Goal: Subscribe to service/newsletter

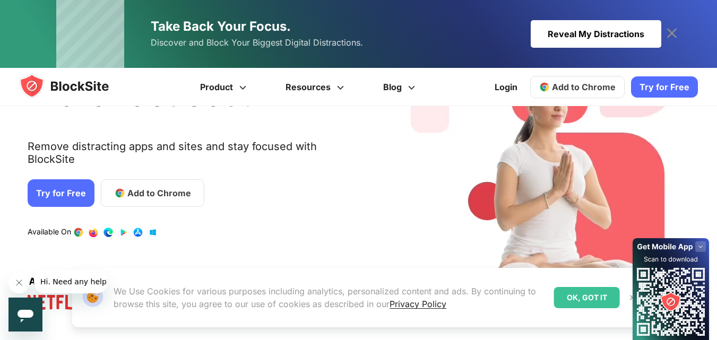
click at [631, 296] on icon at bounding box center [671, 288] width 82 height 103
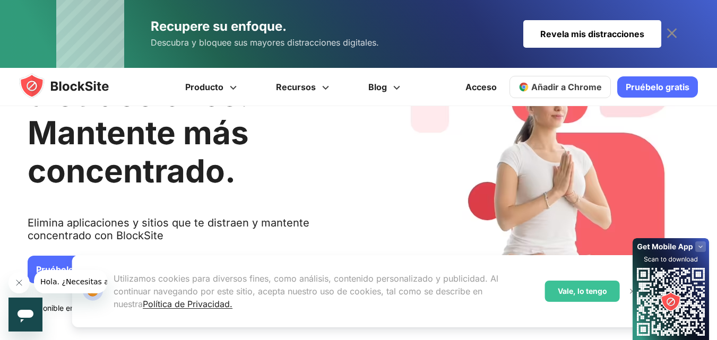
click at [675, 152] on div "1 / 4" at bounding box center [547, 203] width 306 height 374
click at [618, 30] on font "Revela mis distracciones" at bounding box center [592, 34] width 104 height 11
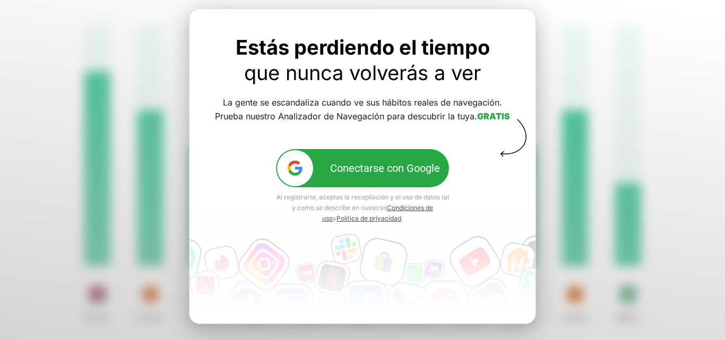
scroll to position [103, 0]
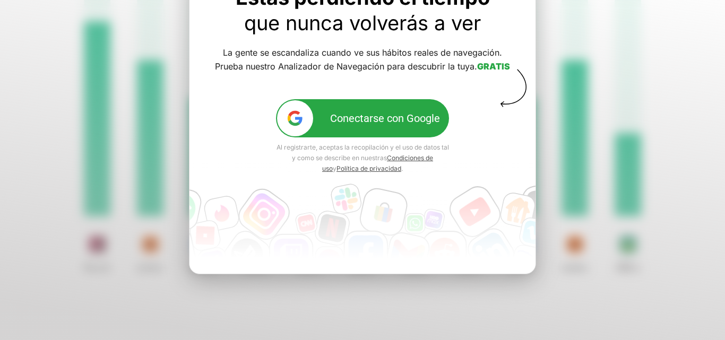
click at [416, 119] on font "Conectarse con Google" at bounding box center [385, 118] width 110 height 13
